Goal: Task Accomplishment & Management: Manage account settings

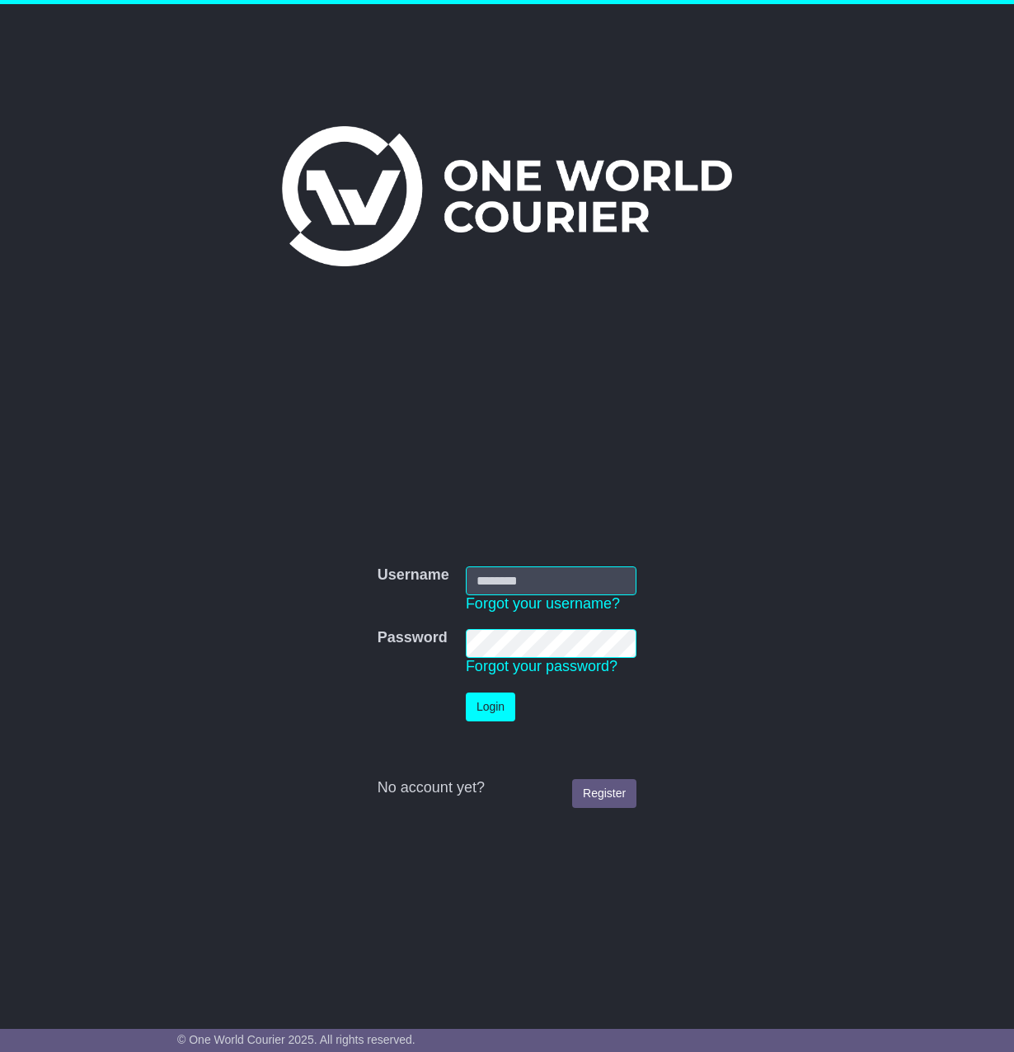
type input "**********"
click at [481, 707] on button "Login" at bounding box center [490, 707] width 49 height 29
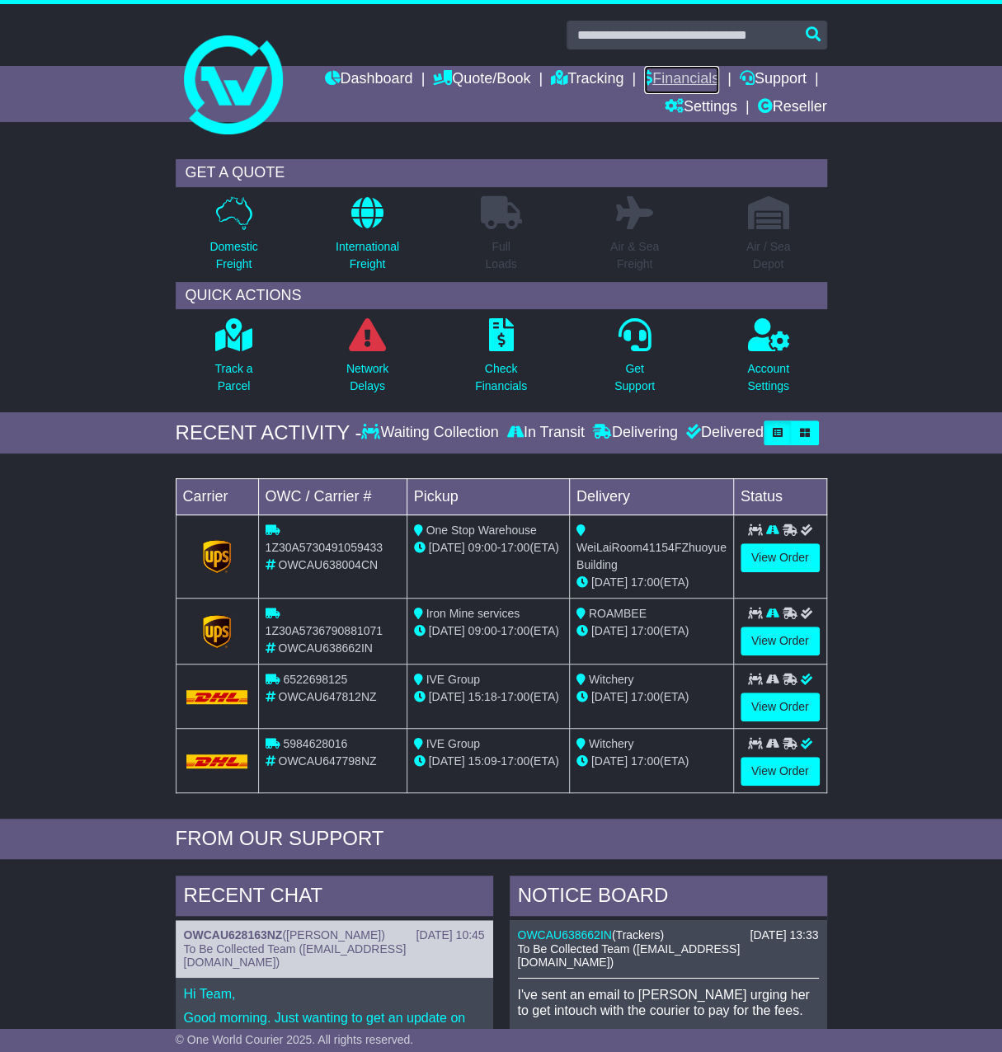
click at [676, 78] on link "Financials" at bounding box center [681, 80] width 75 height 28
